Goal: Entertainment & Leisure: Consume media (video, audio)

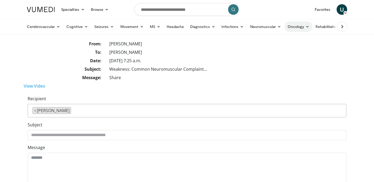
click at [285, 27] on link "Oncology" at bounding box center [299, 26] width 28 height 11
click at [275, 26] on link "Neuromuscular" at bounding box center [265, 26] width 37 height 11
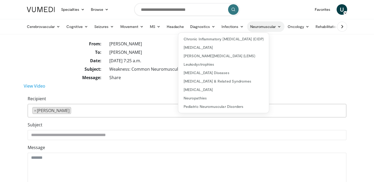
click at [275, 26] on link "Neuromuscular" at bounding box center [265, 26] width 37 height 11
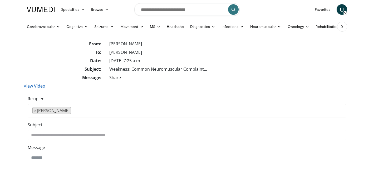
click at [40, 86] on link "View Video" at bounding box center [35, 86] width 22 height 6
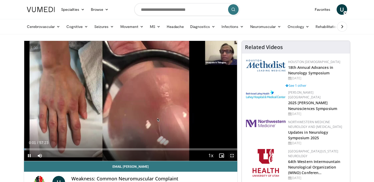
click at [233, 157] on span "Video Player" at bounding box center [232, 155] width 11 height 11
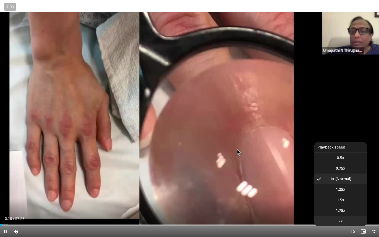
click at [342, 182] on span "2x" at bounding box center [341, 220] width 4 height 5
click at [348, 182] on li "1.5x" at bounding box center [341, 200] width 53 height 11
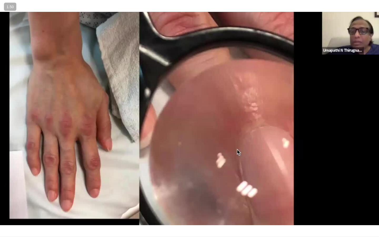
click at [188, 156] on div "10 seconds Tap to unmute" at bounding box center [189, 118] width 379 height 237
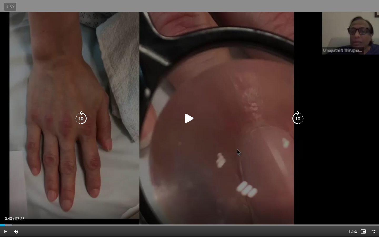
click at [215, 182] on div "10 seconds Tap to unmute" at bounding box center [189, 118] width 379 height 237
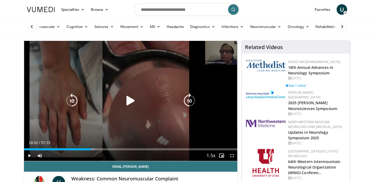
click at [133, 99] on icon "Video Player" at bounding box center [130, 100] width 15 height 15
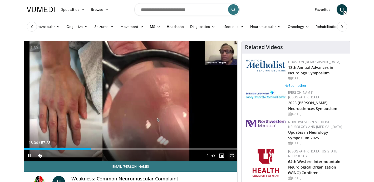
click at [234, 155] on span "Video Player" at bounding box center [232, 155] width 11 height 11
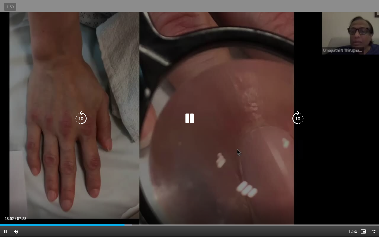
click at [191, 75] on div "10 seconds Tap to unmute" at bounding box center [189, 118] width 379 height 237
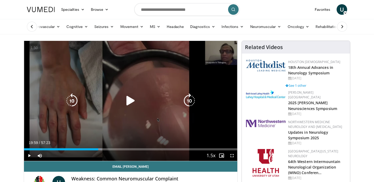
click at [166, 55] on div "10 seconds Tap to unmute" at bounding box center [130, 101] width 213 height 120
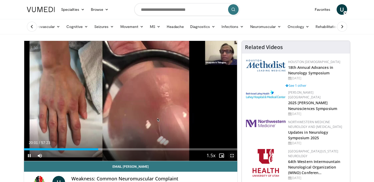
click at [233, 158] on span "Video Player" at bounding box center [232, 155] width 11 height 11
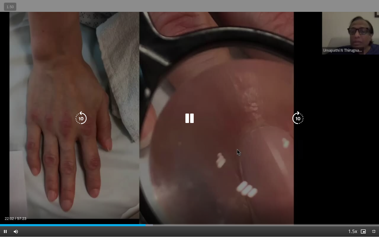
click at [183, 109] on div "10 seconds Tap to unmute" at bounding box center [189, 118] width 379 height 237
click at [254, 66] on div "10 seconds Tap to unmute" at bounding box center [189, 118] width 379 height 237
click at [288, 40] on div "10 seconds Tap to unmute" at bounding box center [189, 118] width 379 height 237
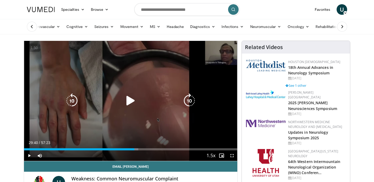
click at [172, 119] on div "70 seconds Tap to unmute" at bounding box center [130, 101] width 213 height 120
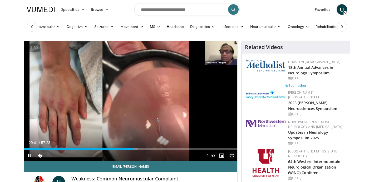
click at [231, 157] on span "Video Player" at bounding box center [232, 155] width 11 height 11
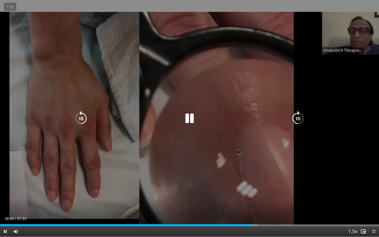
click at [237, 136] on div "70 seconds Tap to unmute" at bounding box center [189, 118] width 379 height 237
